Goal: Use online tool/utility: Utilize a website feature to perform a specific function

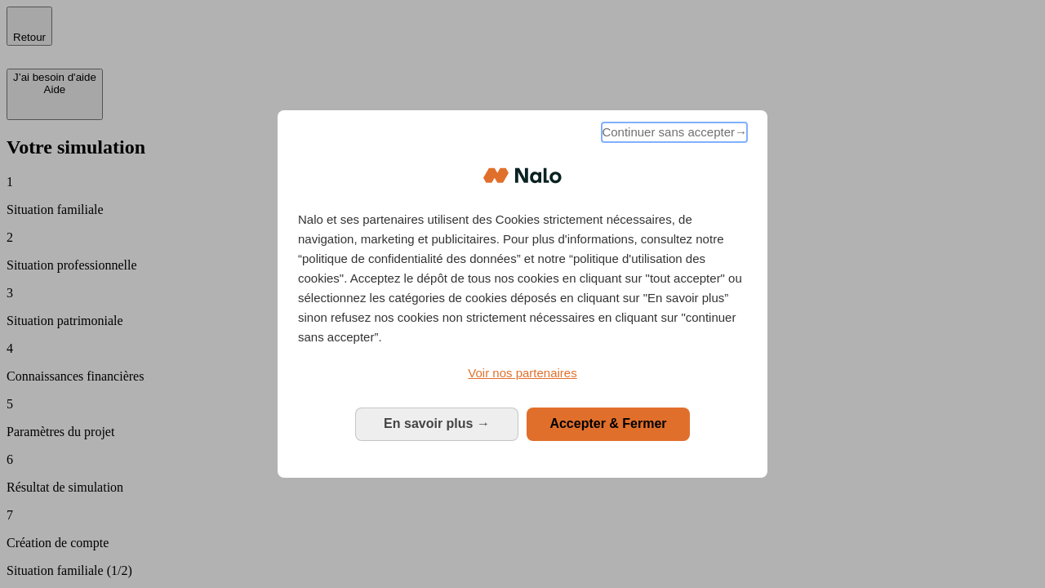
click at [673, 135] on span "Continuer sans accepter →" at bounding box center [674, 132] width 145 height 20
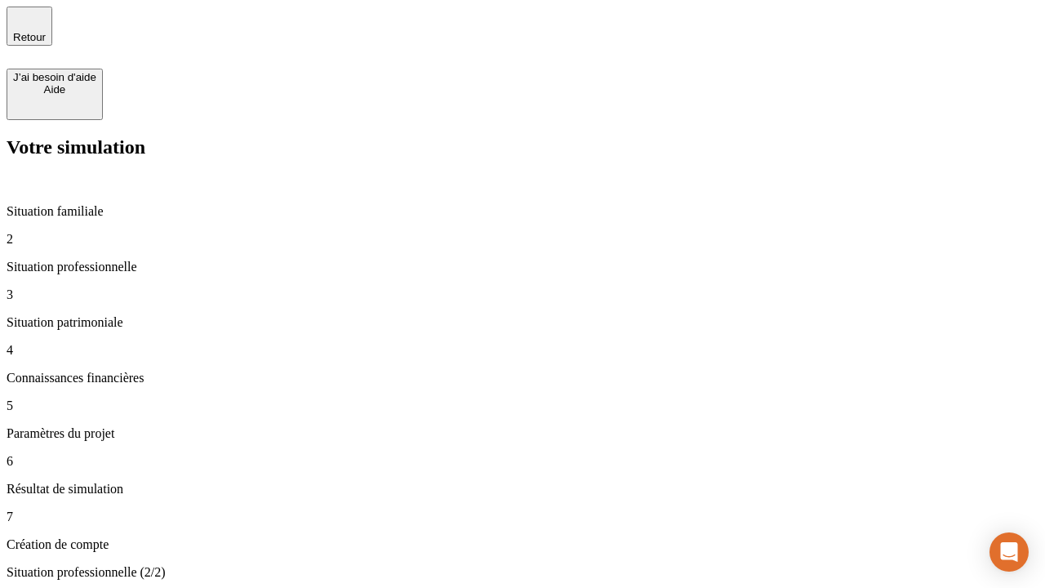
type input "30 000"
type input "1 000"
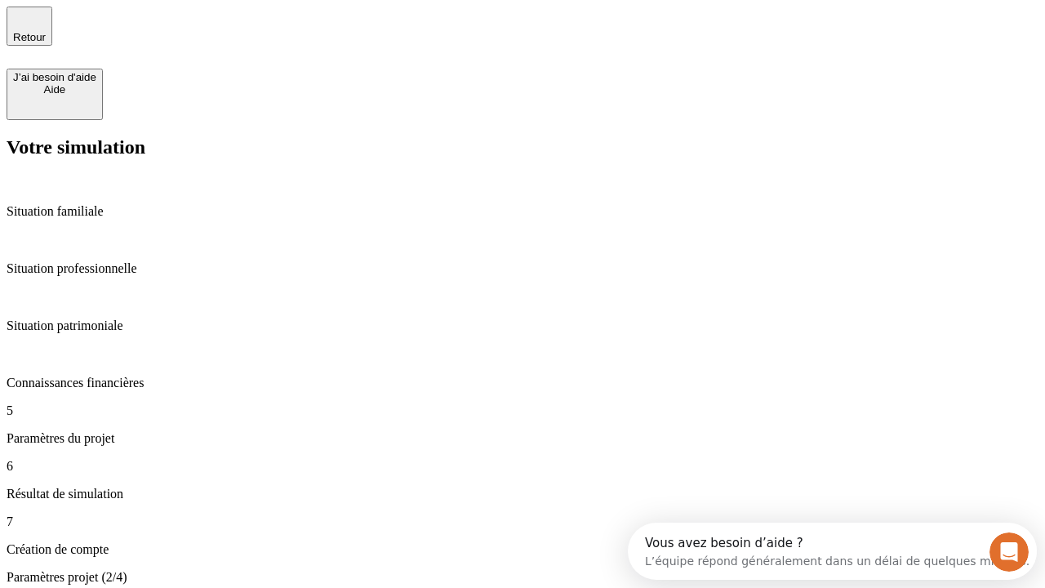
type input "65"
type input "5 000"
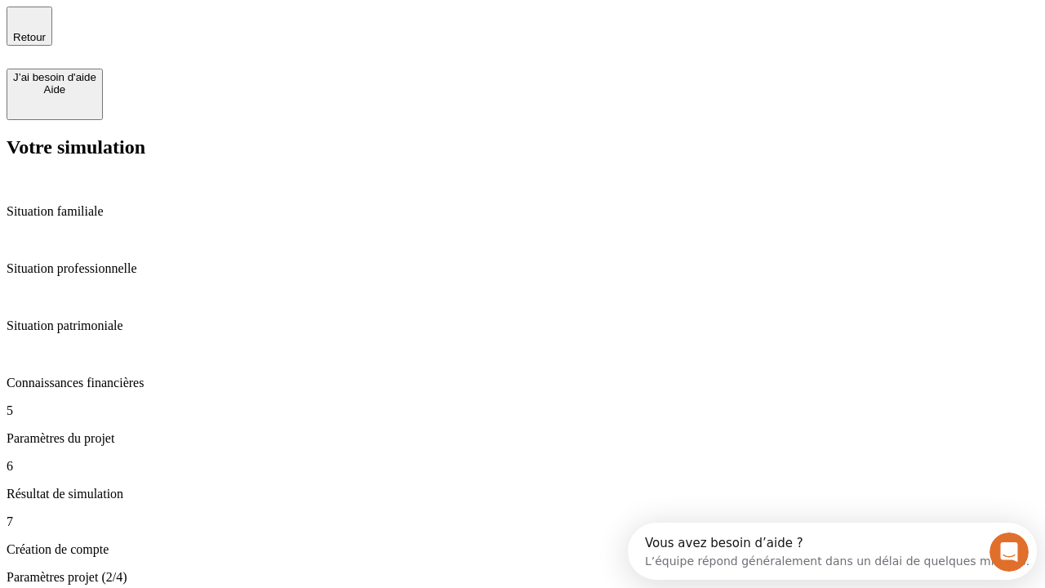
type input "640"
